Goal: Find specific page/section: Find specific page/section

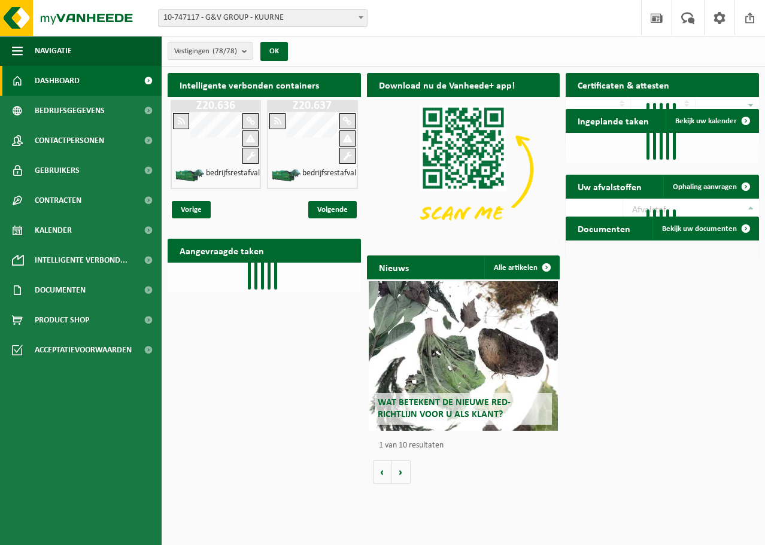
click at [236, 22] on span "10-747117 - G&V GROUP - KUURNE" at bounding box center [263, 18] width 208 height 17
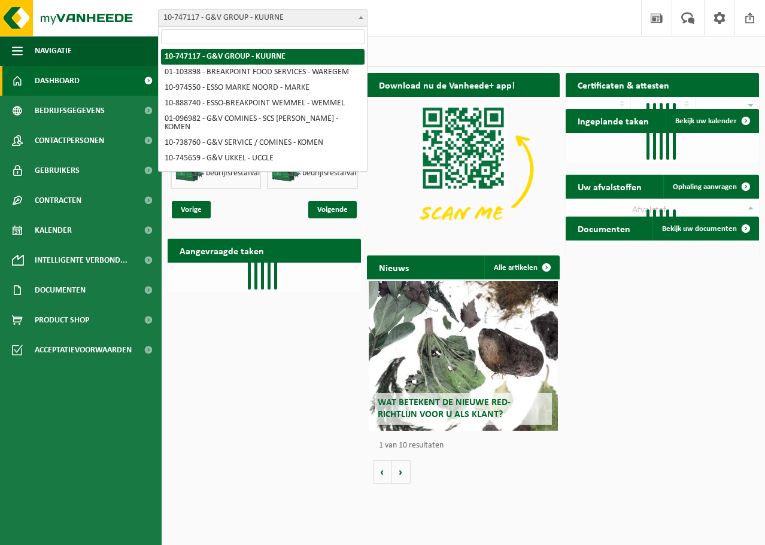
click at [231, 31] on input "search" at bounding box center [262, 36] width 203 height 15
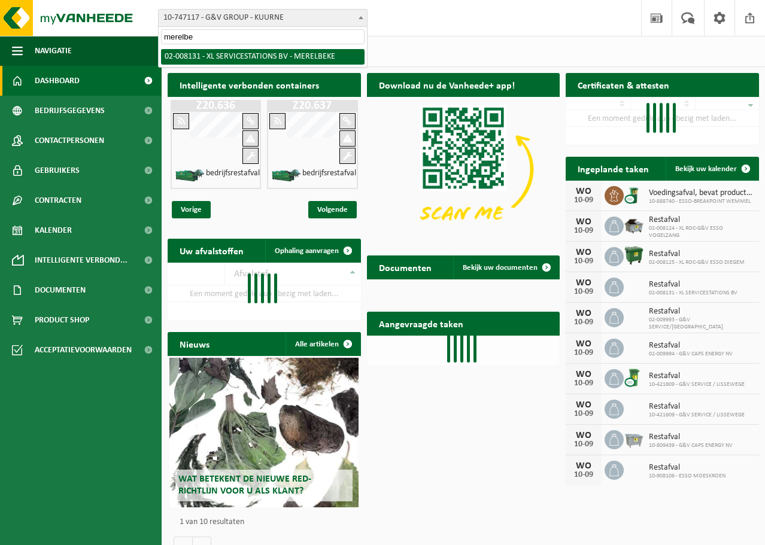
type input "merelbe"
select select "1097"
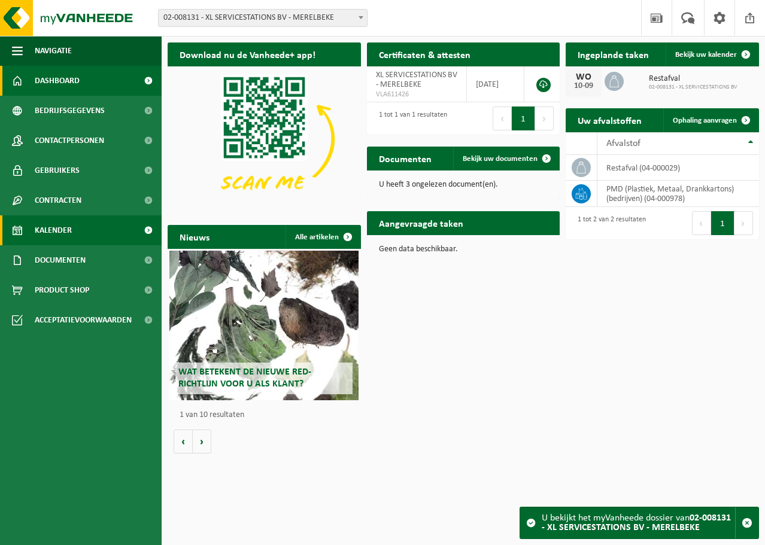
click at [77, 229] on link "Kalender" at bounding box center [81, 230] width 162 height 30
